Goal: Task Accomplishment & Management: Complete application form

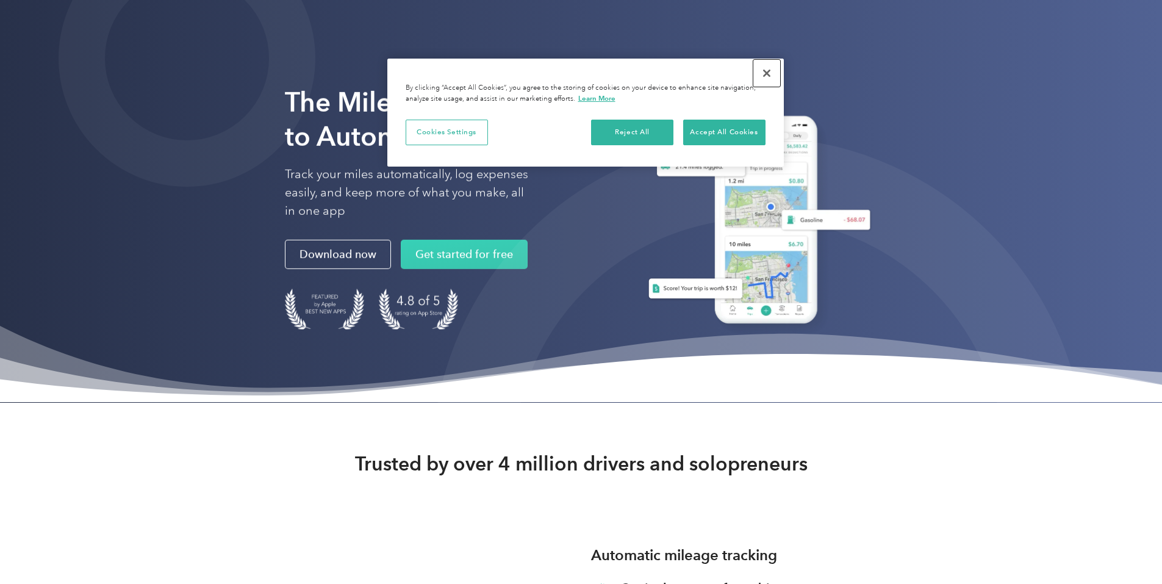
click at [773, 73] on button "Close" at bounding box center [767, 73] width 27 height 27
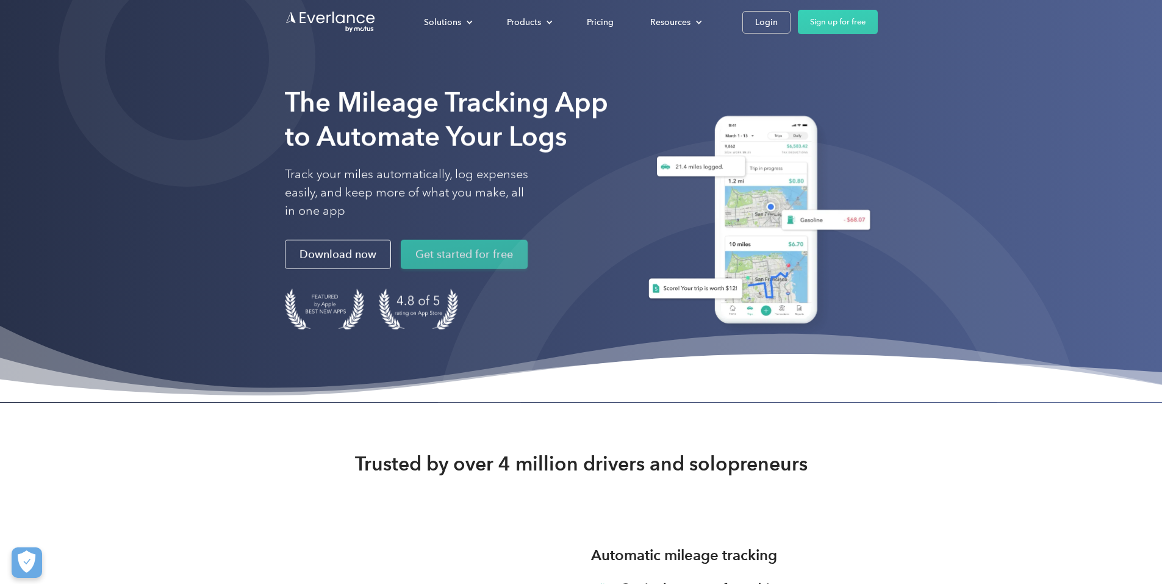
click at [401, 269] on link "Get started for free" at bounding box center [464, 254] width 127 height 29
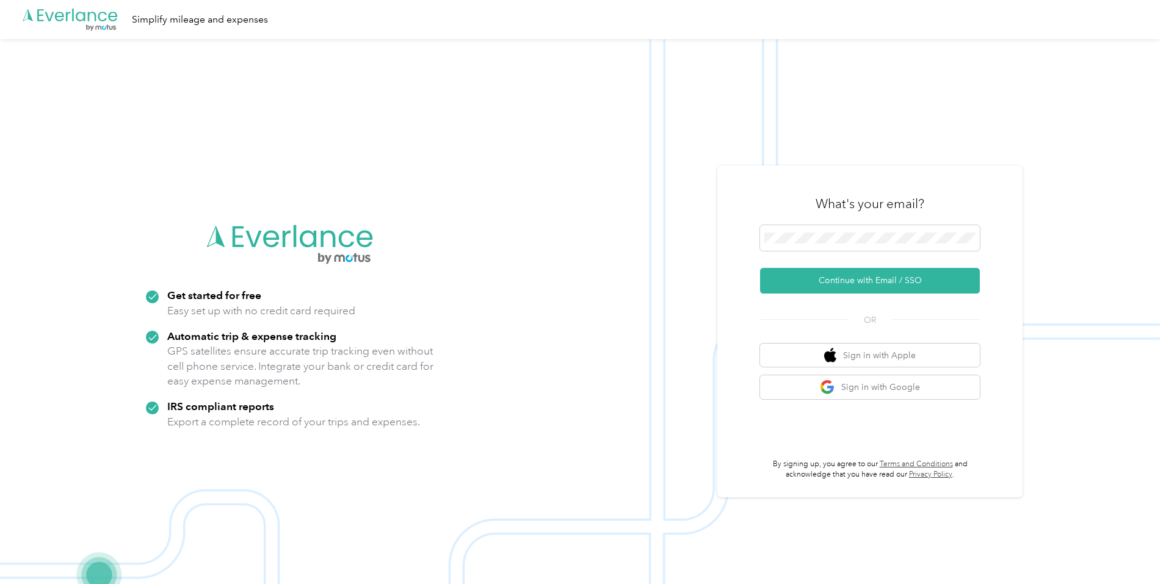
click at [1106, 245] on img at bounding box center [579, 331] width 1159 height 584
click at [973, 195] on div "What's your email?" at bounding box center [870, 203] width 220 height 43
click at [923, 225] on div "What's your email? Continue with Email / SSO OR Sign in with Apple Sign in with…" at bounding box center [870, 331] width 220 height 298
click at [920, 276] on button "Continue with Email / SSO" at bounding box center [870, 281] width 220 height 26
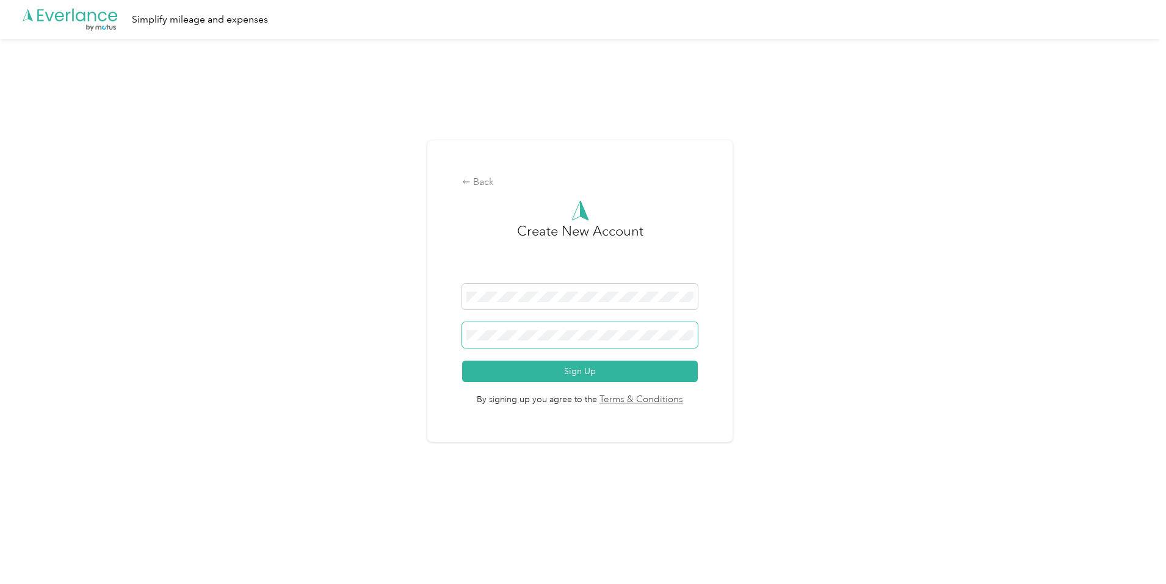
click at [565, 342] on span at bounding box center [579, 335] width 235 height 26
click at [462, 361] on button "Sign Up" at bounding box center [579, 371] width 235 height 21
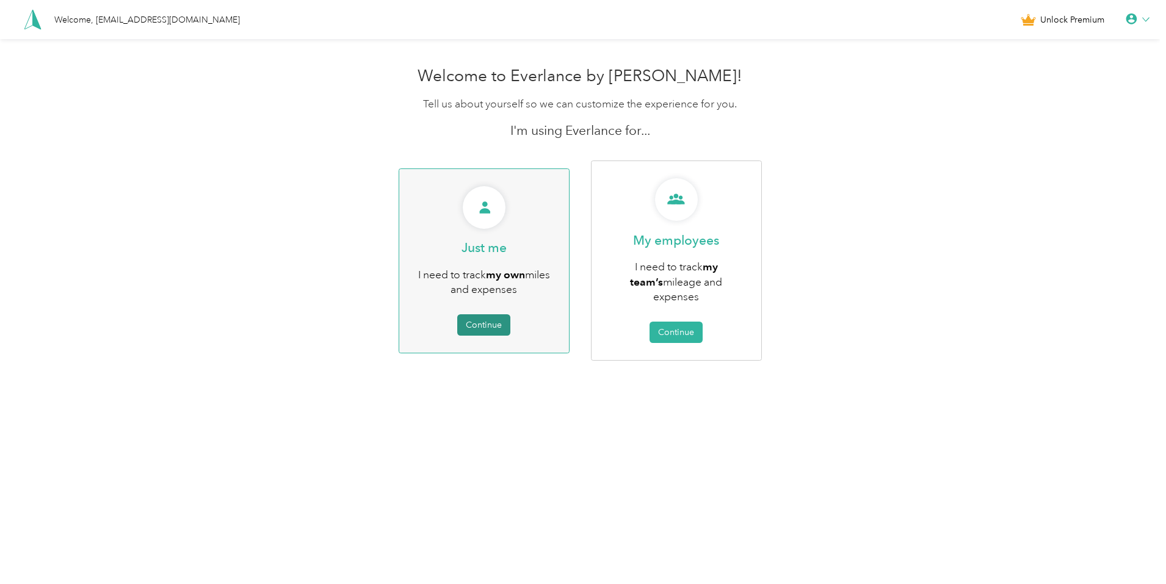
click at [492, 328] on button "Continue" at bounding box center [483, 324] width 53 height 21
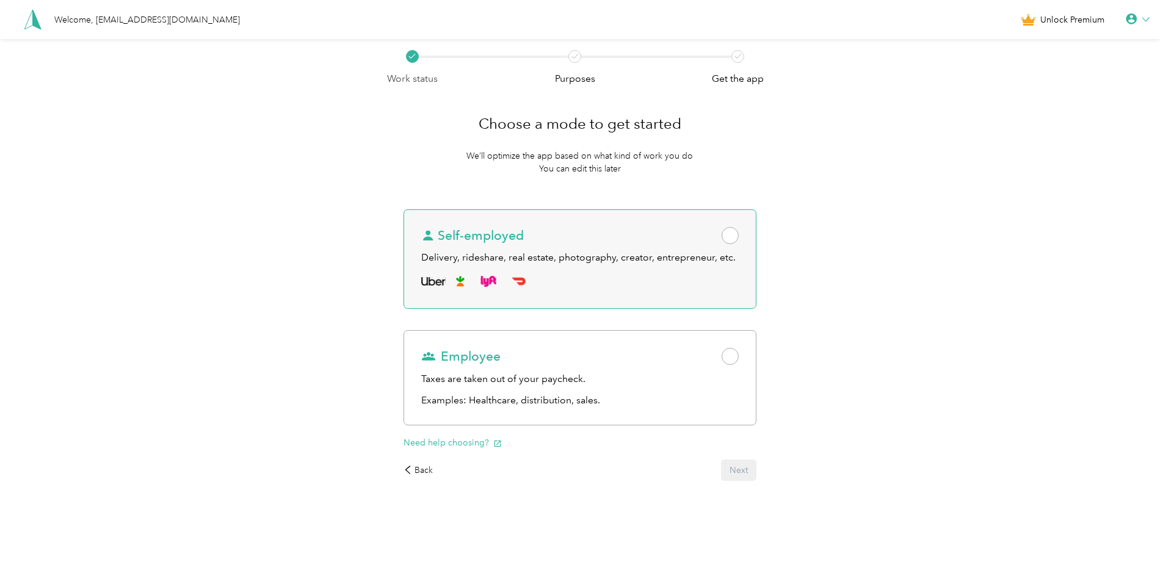
click at [738, 282] on div at bounding box center [579, 282] width 317 height 20
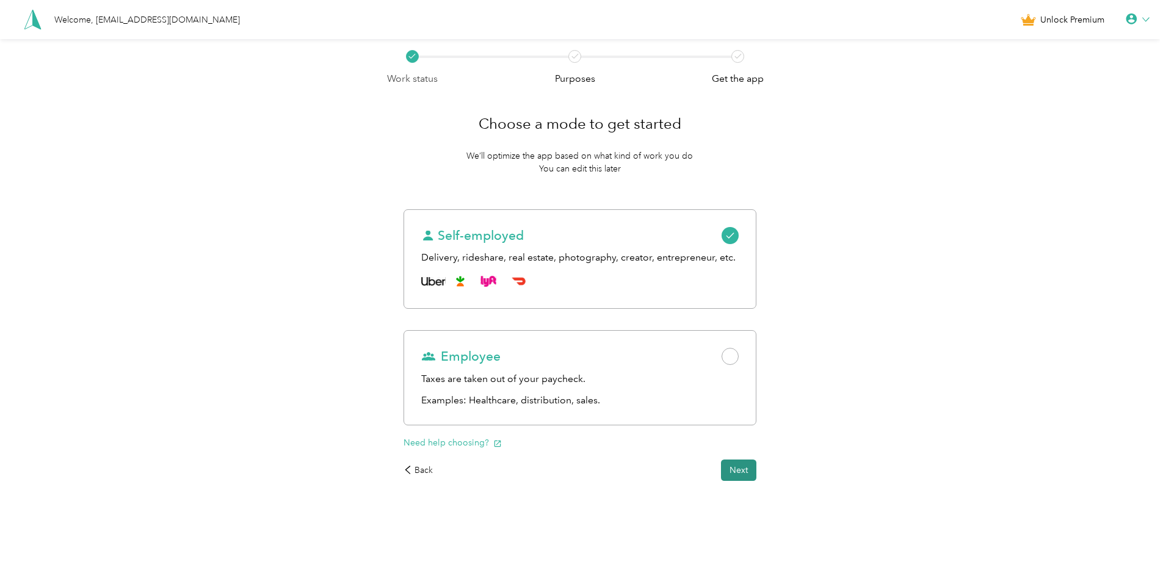
click at [748, 477] on button "Next" at bounding box center [738, 469] width 35 height 21
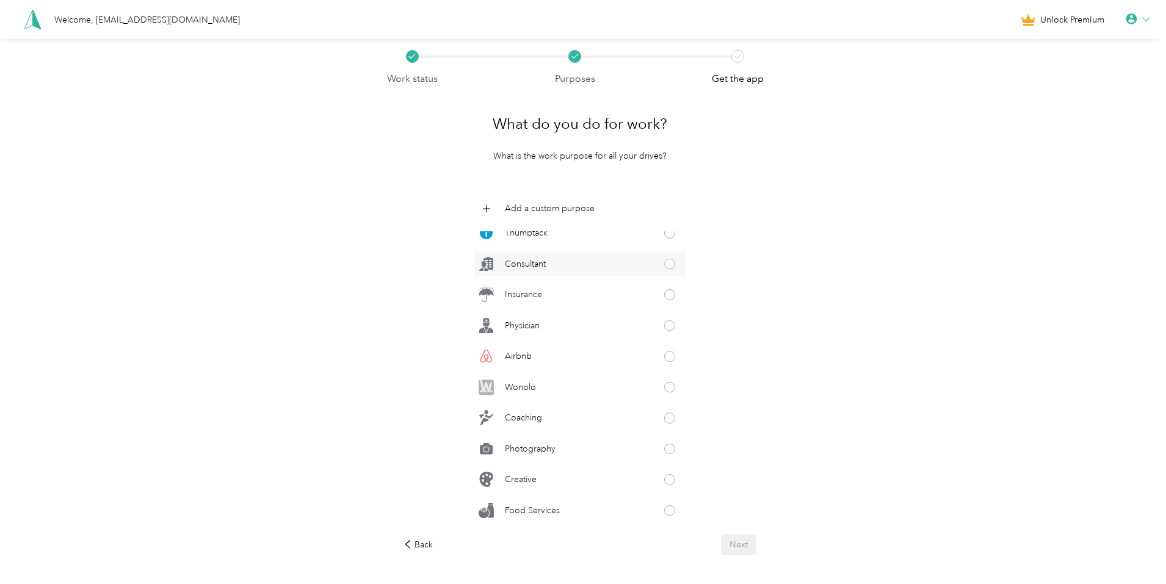
scroll to position [228, 0]
click at [496, 217] on span at bounding box center [486, 208] width 24 height 24
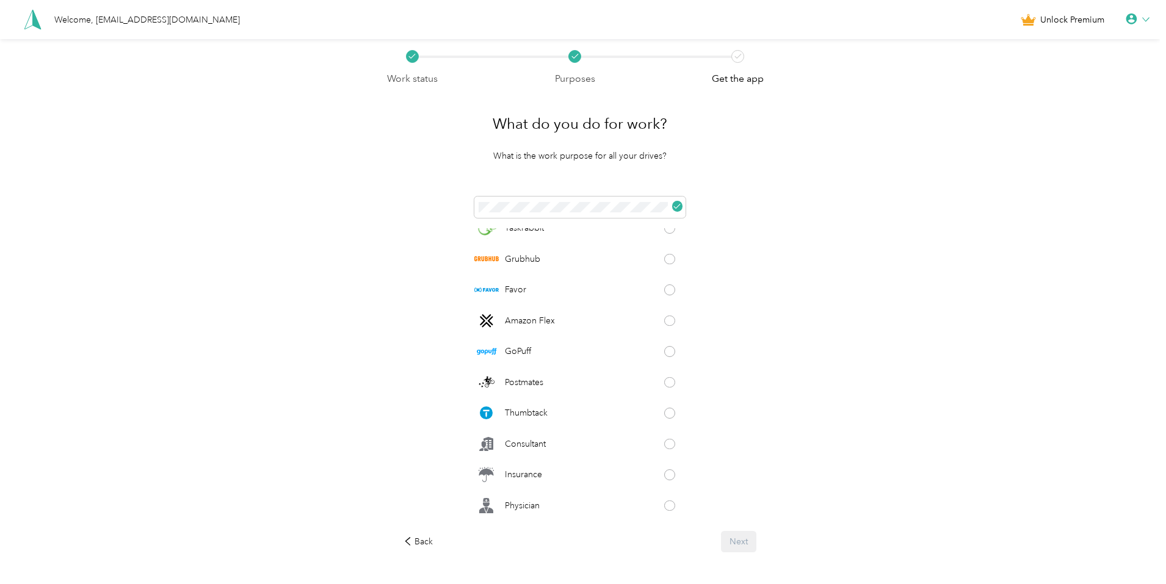
click at [727, 265] on div "Doordash Lyft Uber Instacart Shipt Real Estate Wag! Taskrabbit Grubhub Favor Am…" at bounding box center [579, 358] width 352 height 324
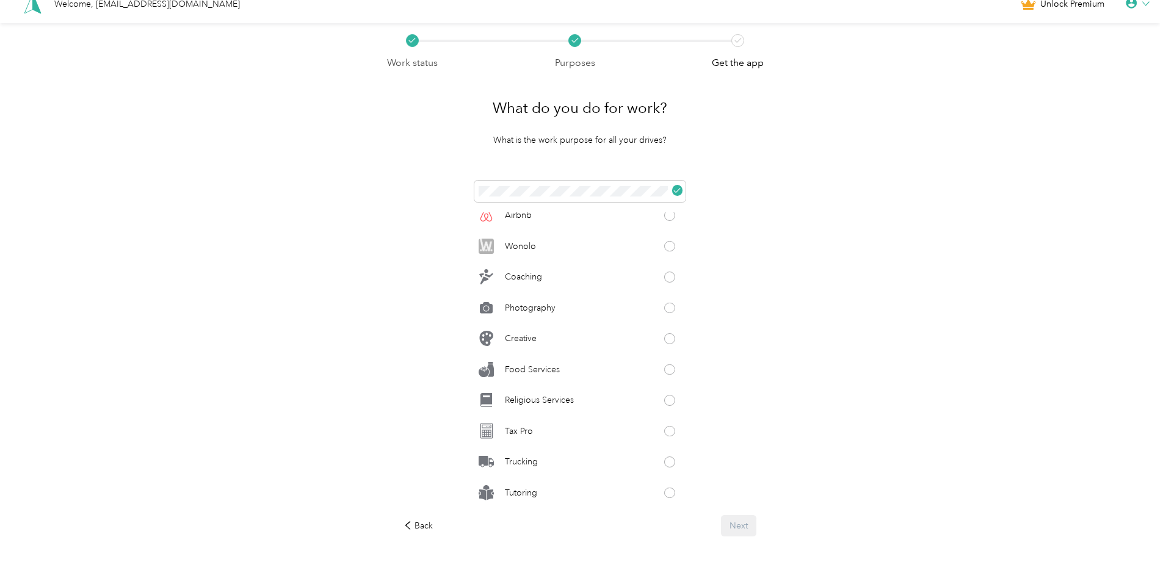
scroll to position [0, 0]
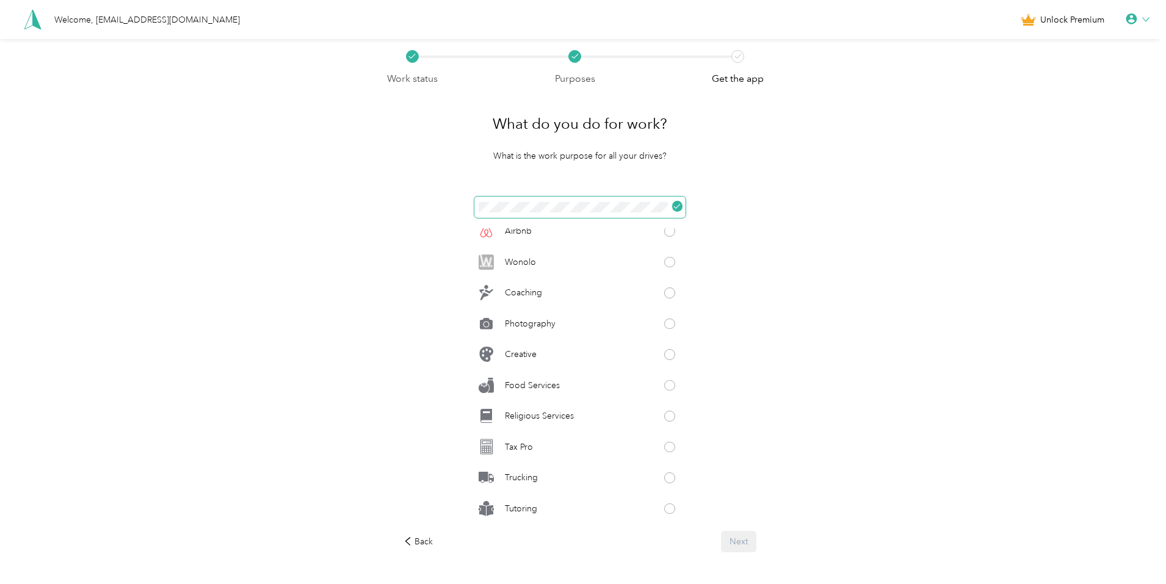
click at [676, 208] on icon at bounding box center [676, 206] width 7 height 7
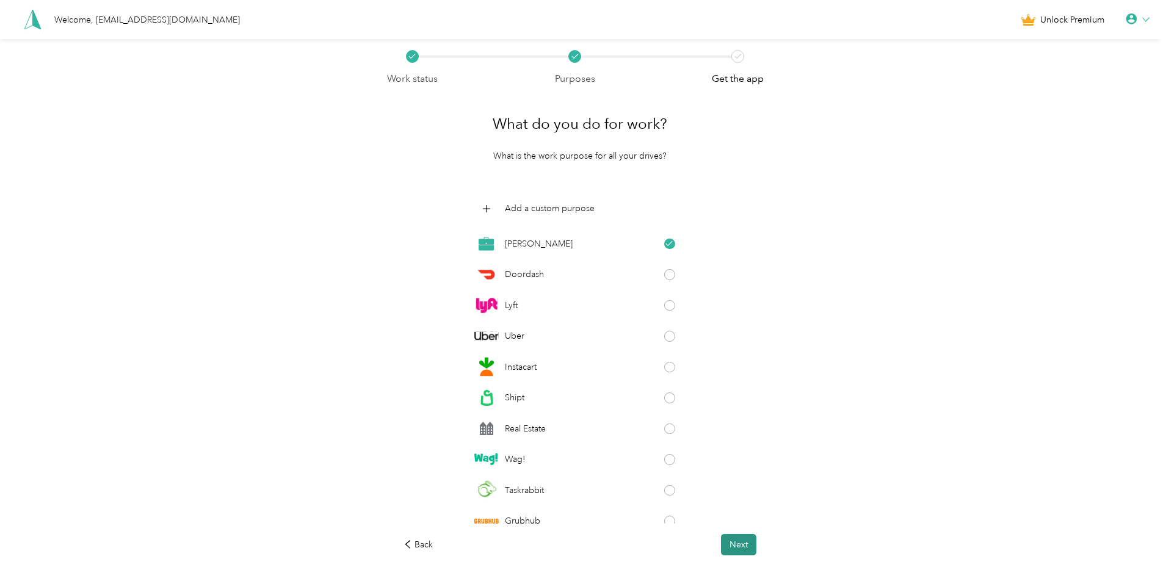
click at [738, 541] on button "Next" at bounding box center [738, 544] width 35 height 21
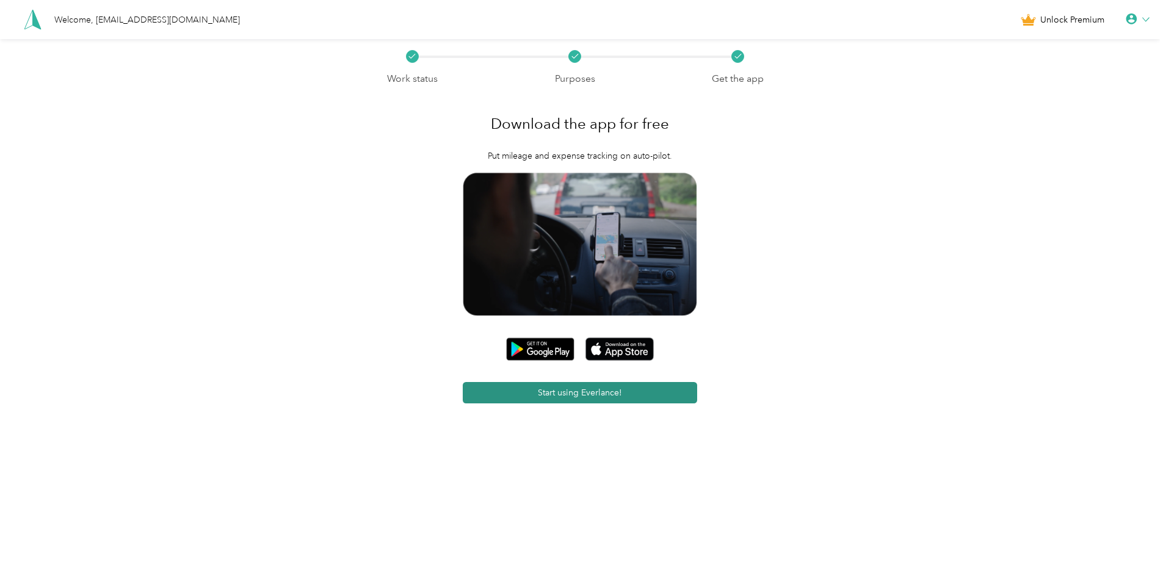
click at [668, 395] on button "Start using Everlance!" at bounding box center [580, 392] width 235 height 21
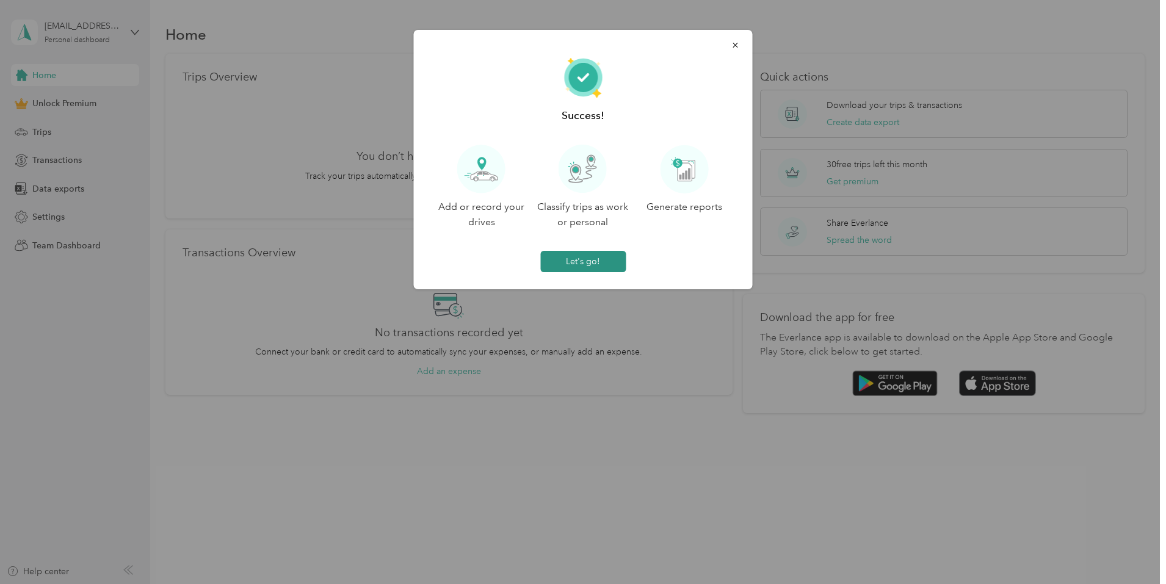
click at [583, 259] on button "Let's go!" at bounding box center [582, 261] width 85 height 21
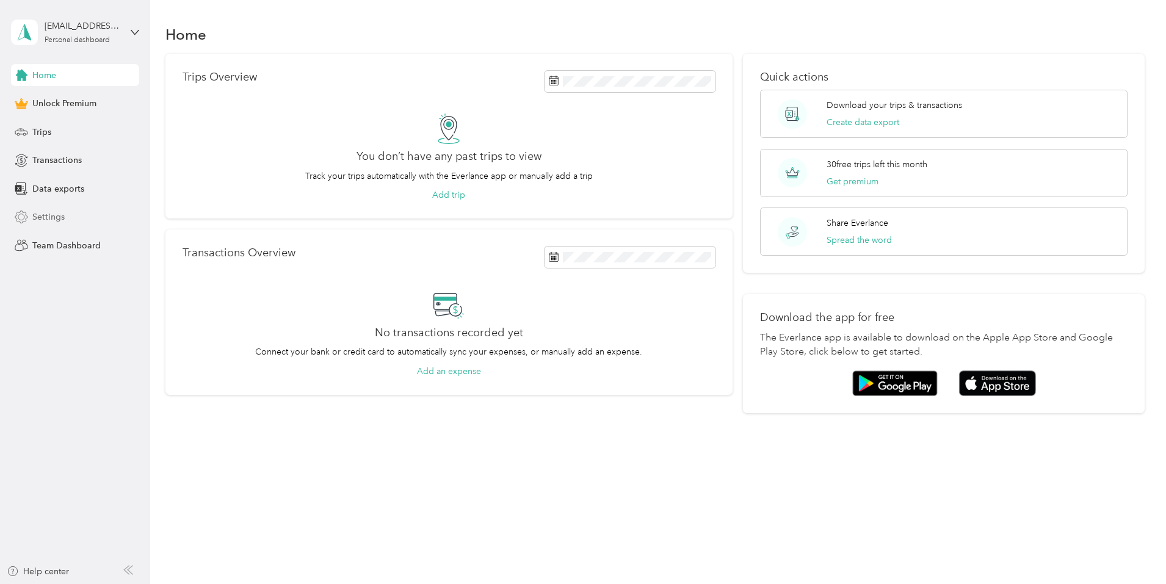
click at [76, 228] on div "Settings" at bounding box center [75, 217] width 128 height 22
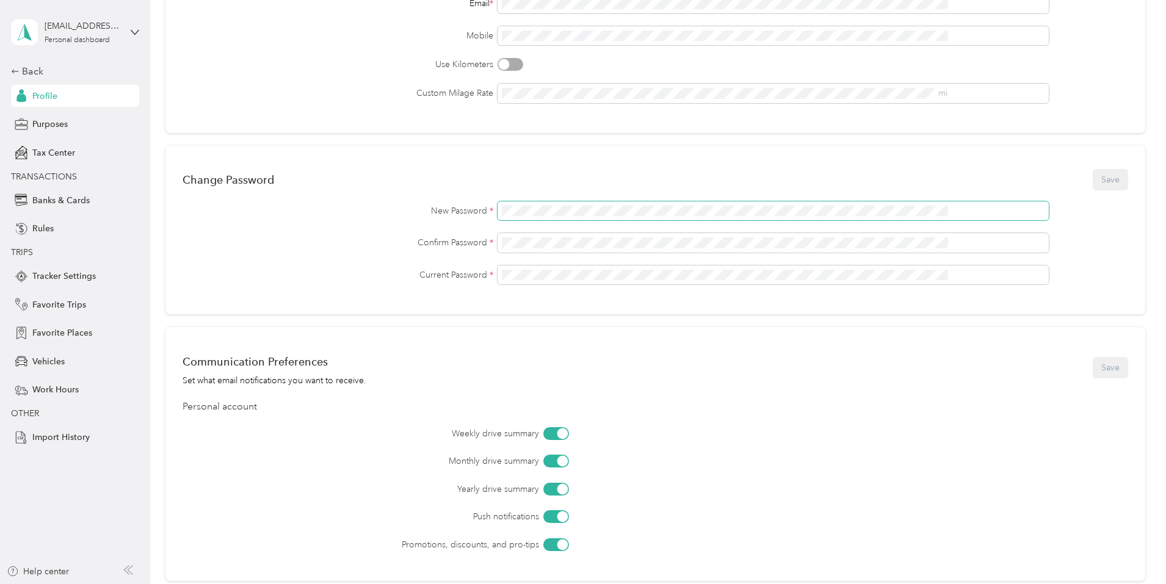
scroll to position [244, 0]
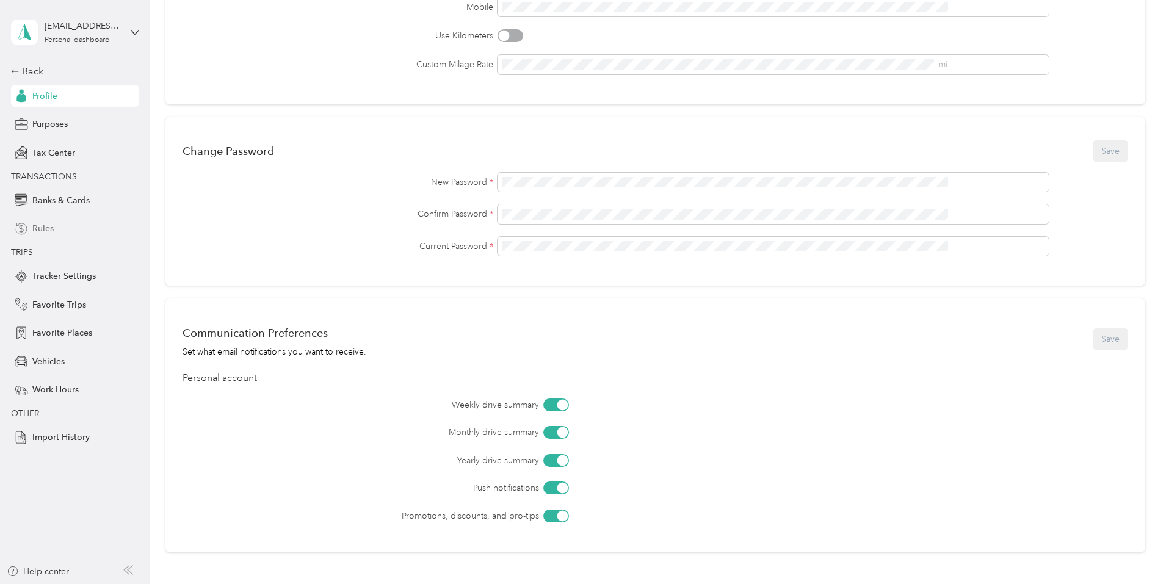
click at [107, 233] on div "Rules" at bounding box center [75, 229] width 128 height 22
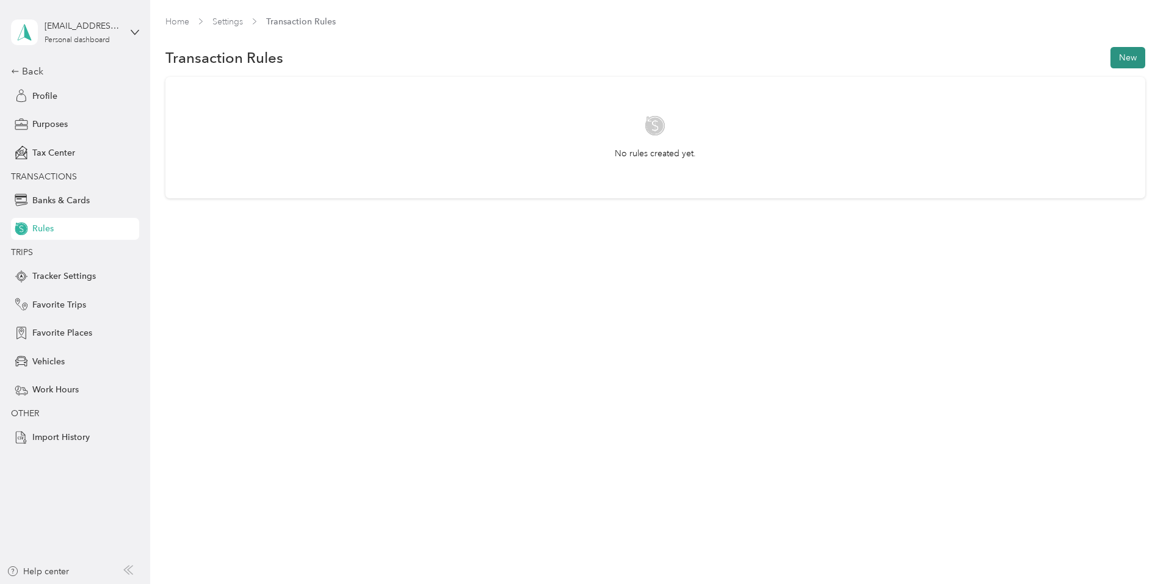
click at [1110, 61] on button "New" at bounding box center [1127, 57] width 35 height 21
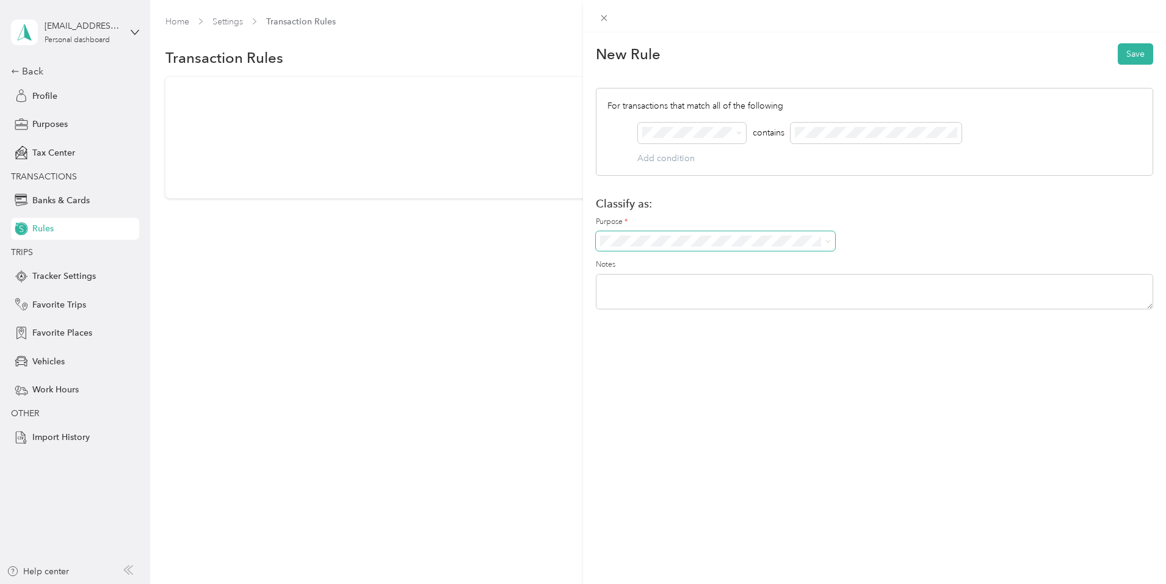
click at [647, 247] on span at bounding box center [715, 241] width 239 height 20
click at [648, 249] on span at bounding box center [715, 241] width 239 height 20
click at [679, 309] on li "[PERSON_NAME]" at bounding box center [715, 301] width 239 height 21
click at [70, 268] on div "New Rule Save For transactions that match all of the following AND contains Add…" at bounding box center [583, 292] width 1166 height 584
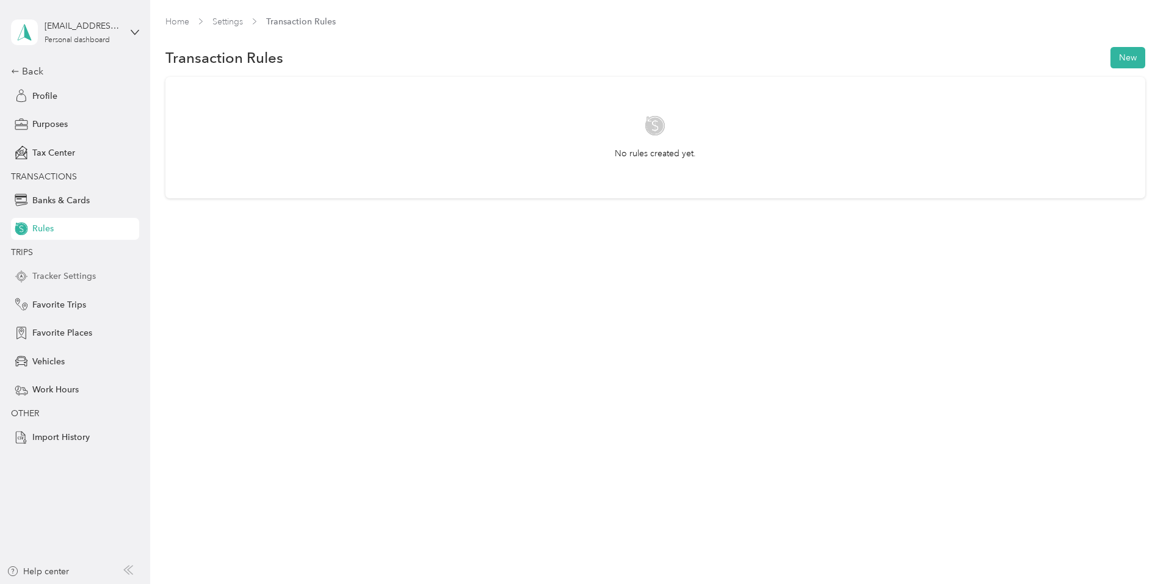
click at [80, 279] on span "Tracker Settings" at bounding box center [63, 276] width 63 height 13
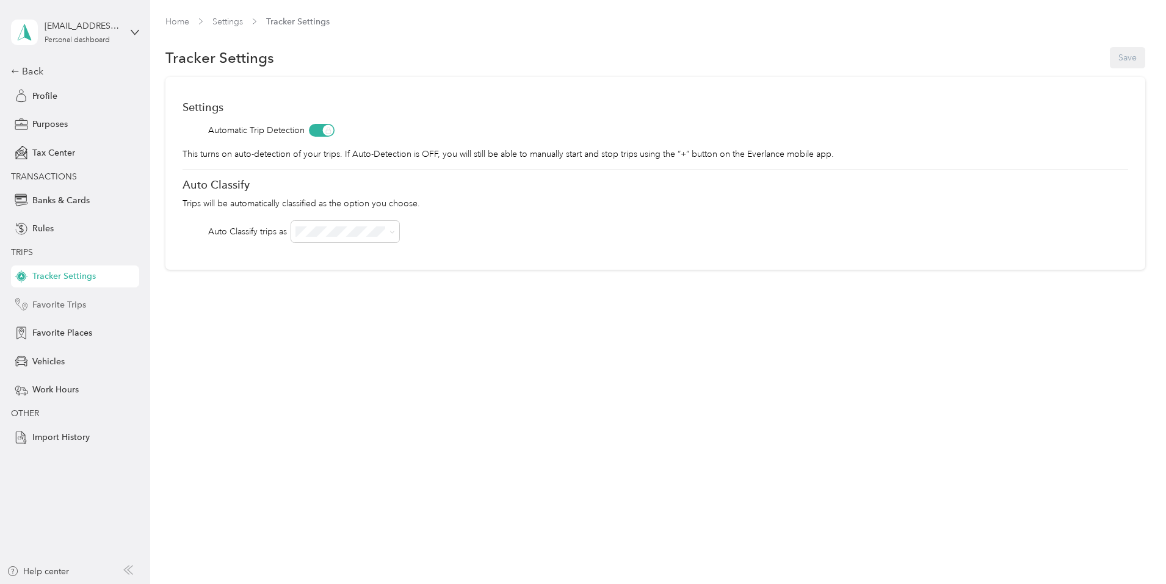
click at [79, 311] on span "Favorite Trips" at bounding box center [59, 304] width 54 height 13
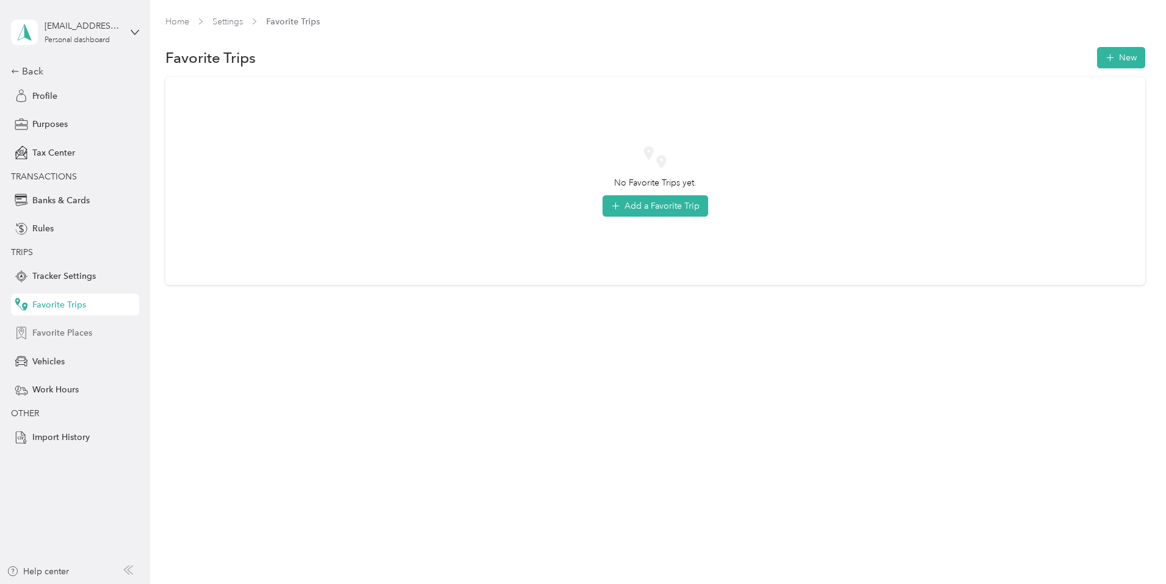
click at [95, 329] on div "Favorite Places" at bounding box center [75, 333] width 128 height 22
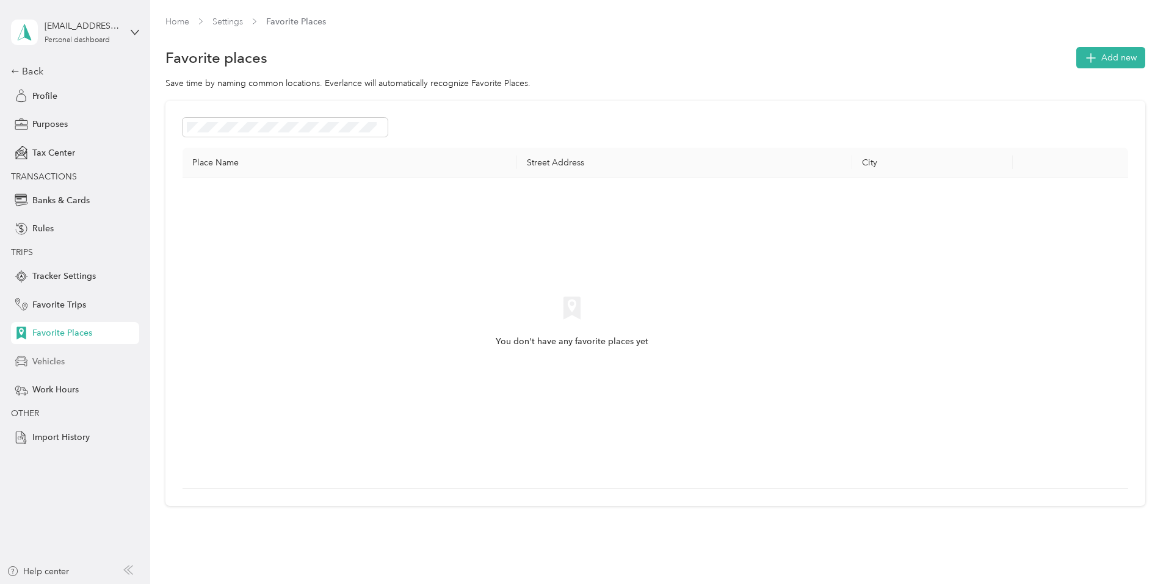
click at [65, 366] on span "Vehicles" at bounding box center [48, 361] width 32 height 13
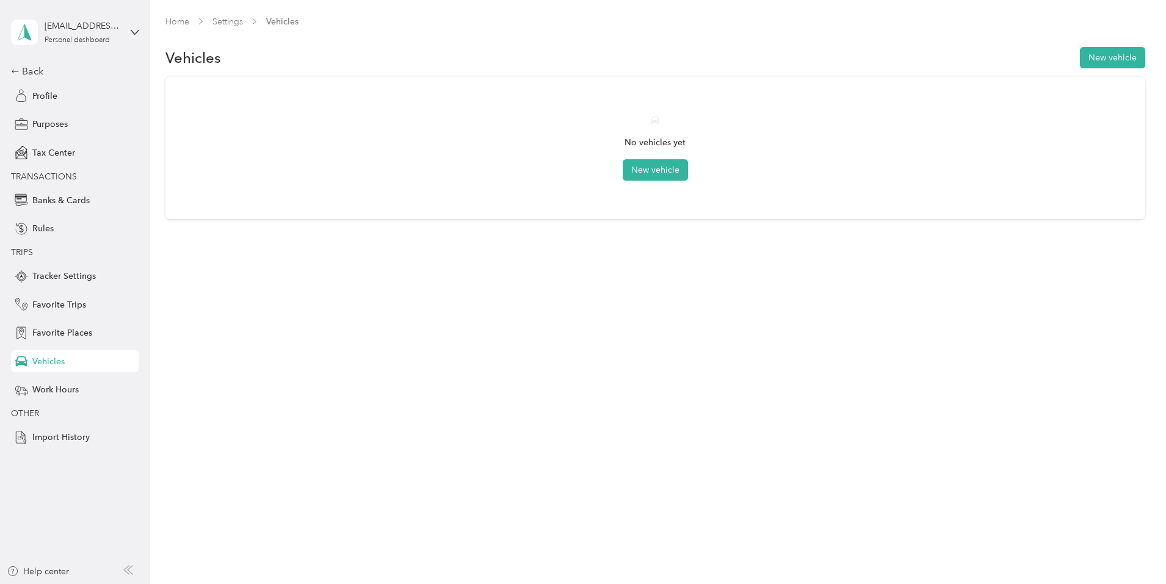
click at [73, 402] on div "Back Profile Purposes Tax Center TRANSACTIONS Banks & Cards Rules TRIPS Tracker…" at bounding box center [75, 256] width 128 height 384
click at [73, 394] on span "Work Hours" at bounding box center [55, 389] width 46 height 13
